Goal: Check status: Check status

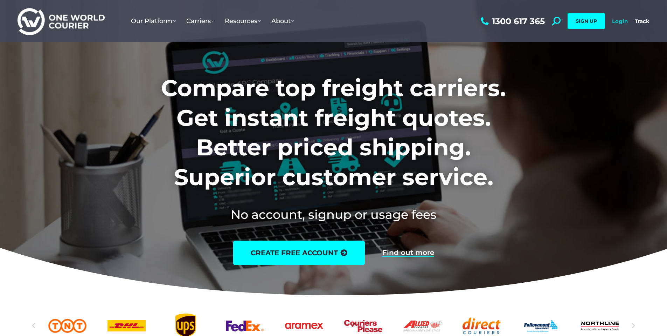
click at [625, 19] on link "Login" at bounding box center [620, 21] width 16 height 7
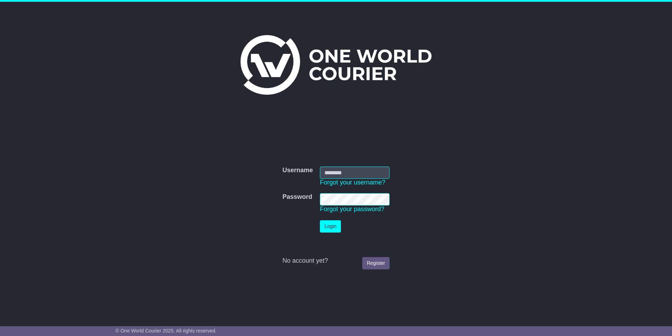
type input "**********"
click at [333, 226] on button "Login" at bounding box center [330, 226] width 21 height 12
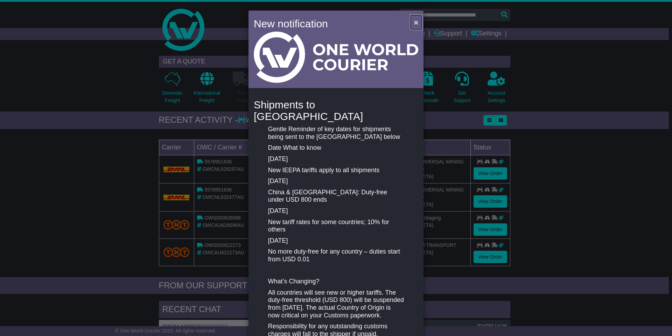
click at [415, 22] on span "×" at bounding box center [416, 22] width 4 height 8
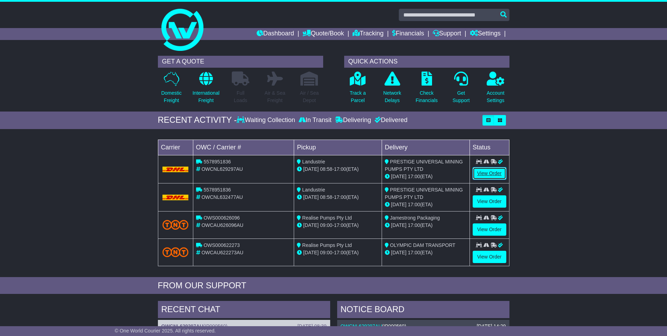
click at [494, 173] on link "View Order" at bounding box center [490, 173] width 34 height 12
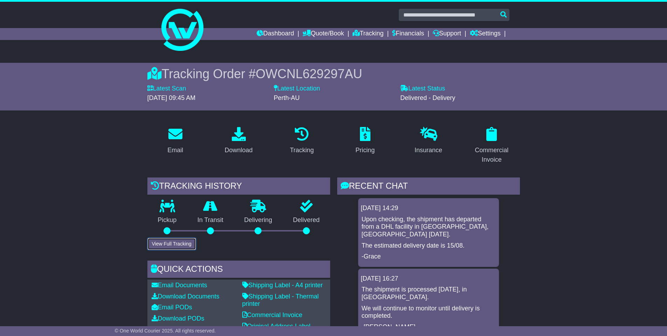
click at [167, 245] on button "View Full Tracking" at bounding box center [171, 243] width 49 height 12
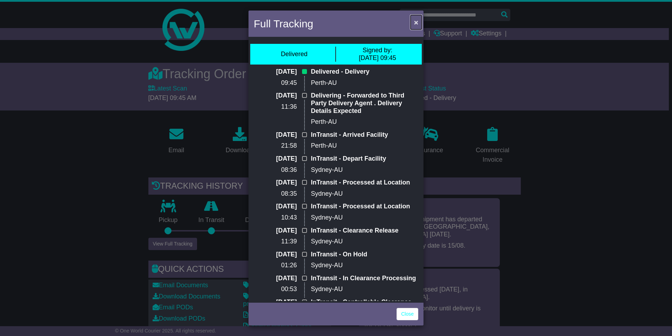
click at [419, 21] on button "×" at bounding box center [416, 22] width 11 height 14
